Goal: Task Accomplishment & Management: Use online tool/utility

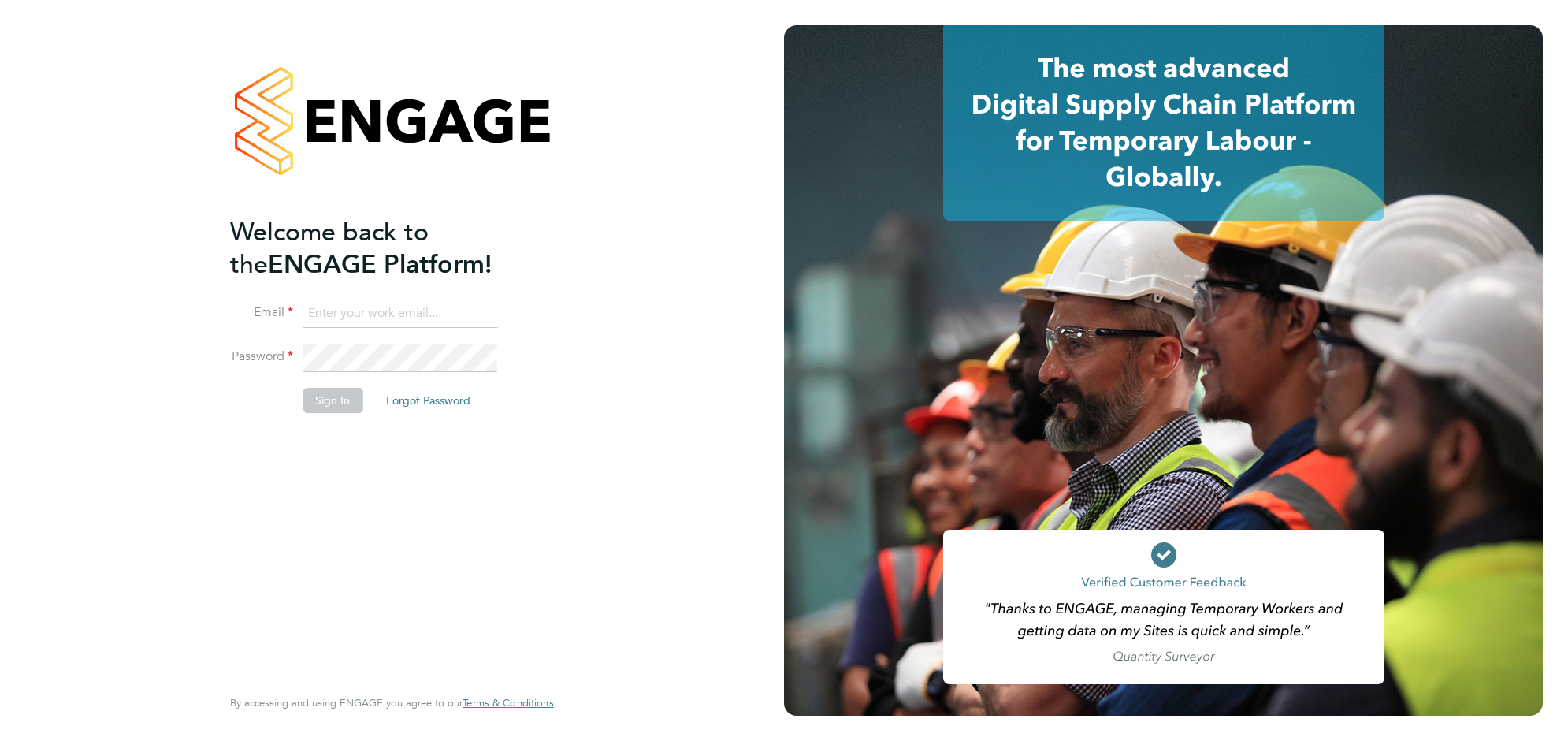
click at [381, 308] on input at bounding box center [400, 314] width 195 height 28
type input "[EMAIL_ADDRESS][DOMAIN_NAME]"
click at [311, 388] on button "Sign In" at bounding box center [332, 400] width 60 height 25
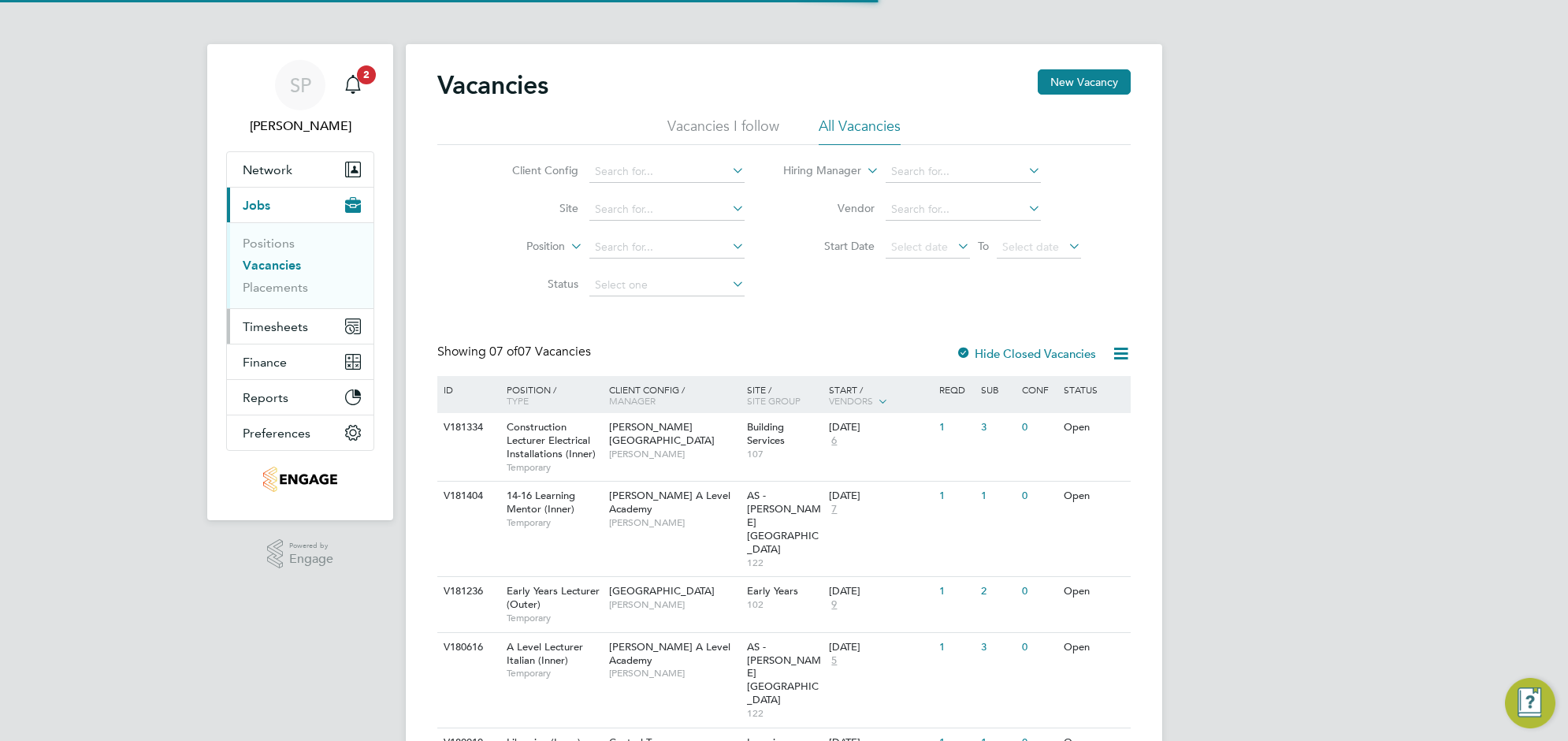
click at [276, 333] on span "Timesheets" at bounding box center [276, 327] width 65 height 15
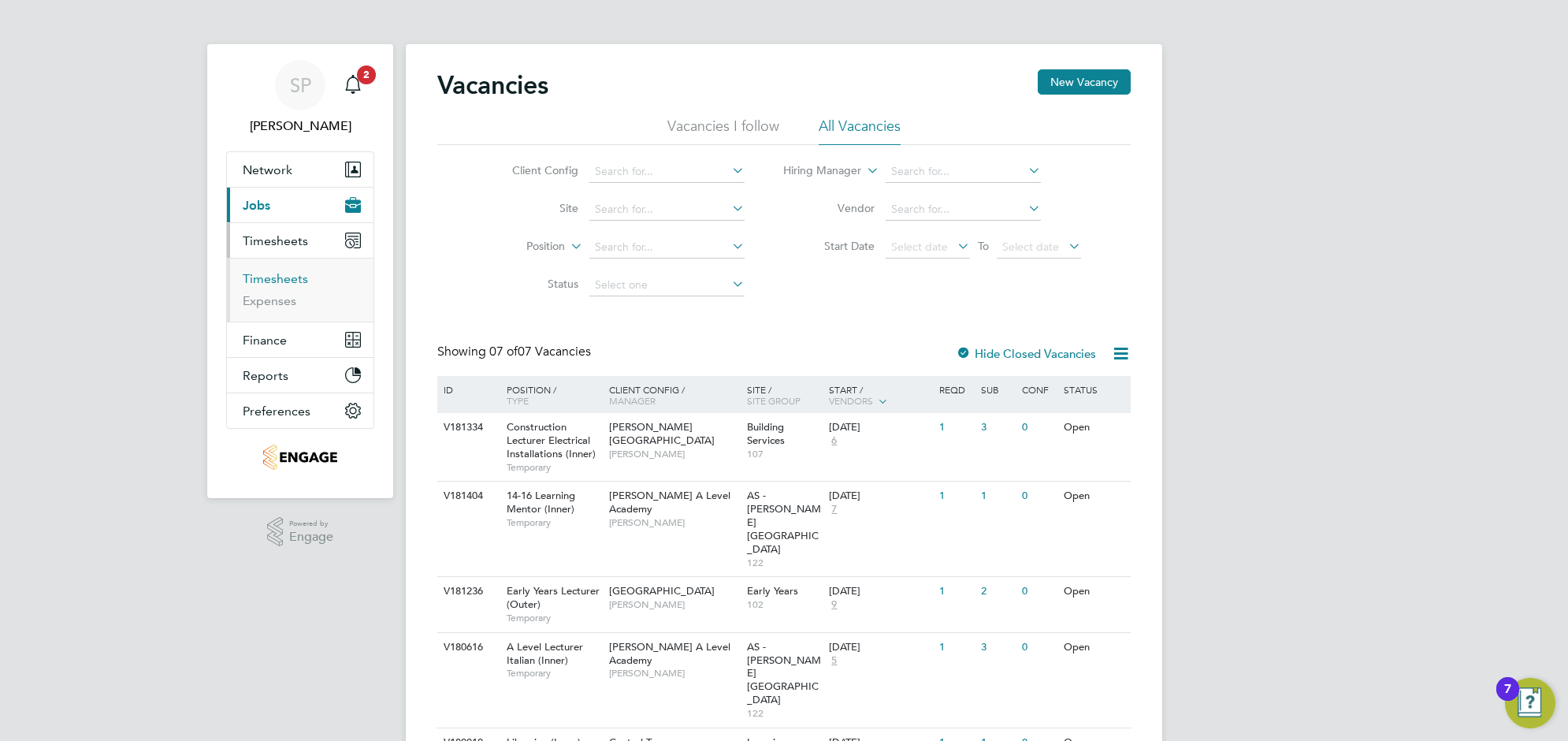
click at [273, 283] on link "Timesheets" at bounding box center [276, 278] width 65 height 15
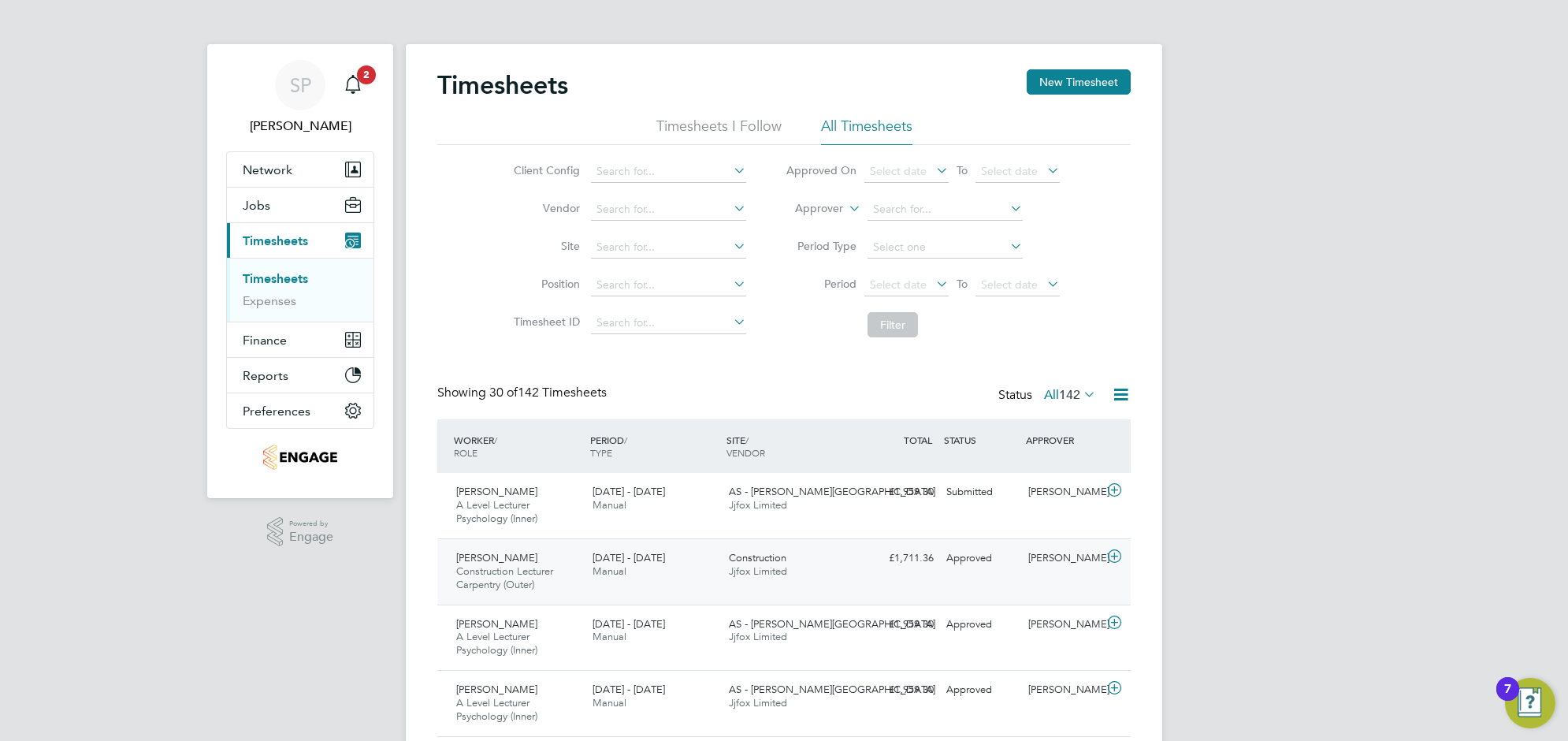
click at [526, 578] on span "Construction Lecturer Carpentry (Outer)" at bounding box center [505, 577] width 97 height 27
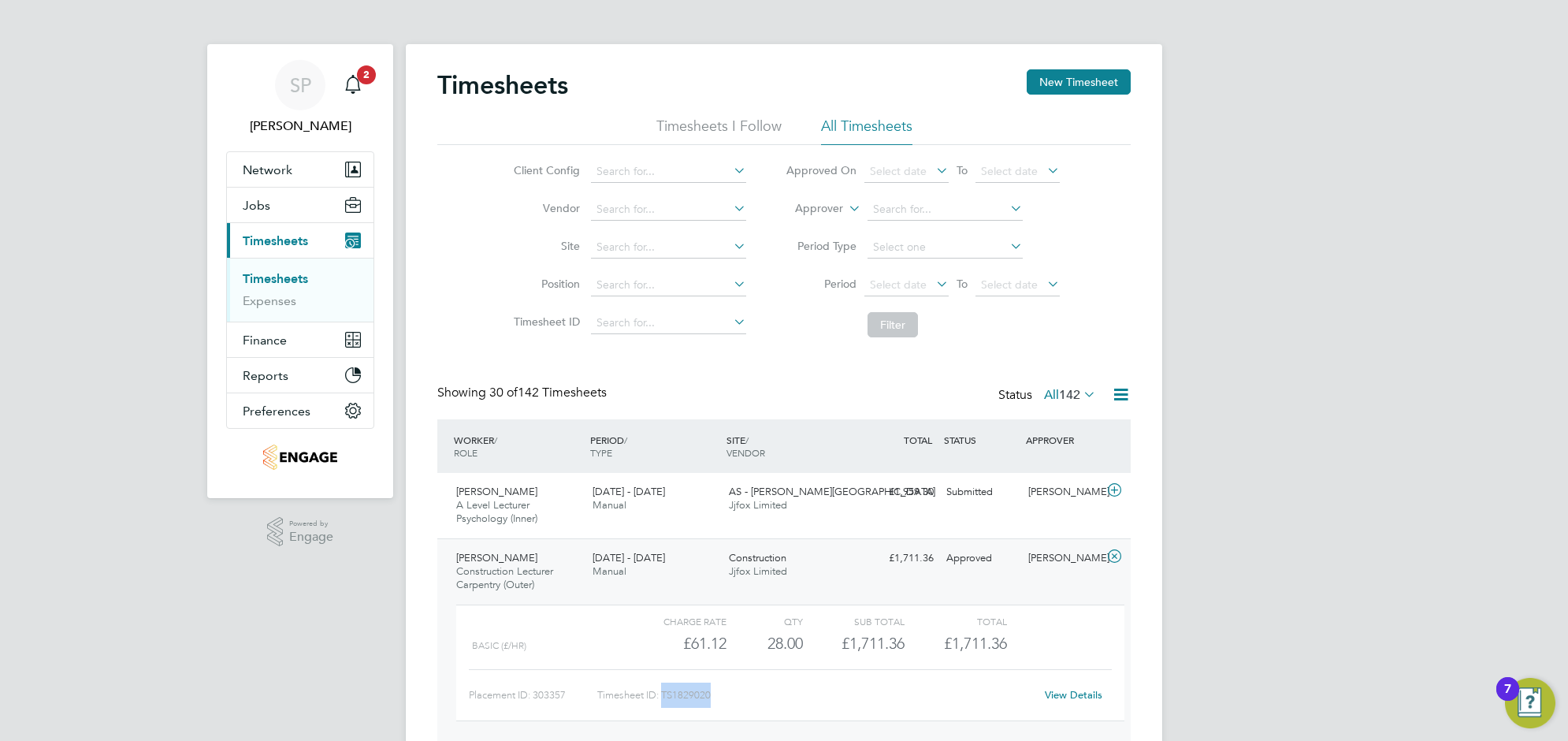
drag, startPoint x: 728, startPoint y: 695, endPoint x: 662, endPoint y: 698, distance: 66.1
click at [662, 698] on div "Timesheet ID: TS1829020" at bounding box center [816, 694] width 437 height 25
copy div "TS1829020"
